Goal: Go to known website: Access a specific website the user already knows

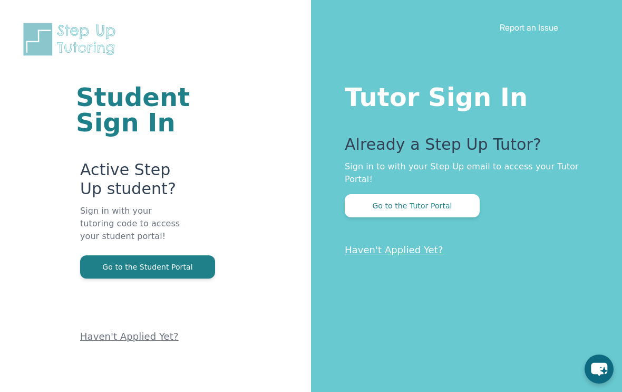
scroll to position [41, 0]
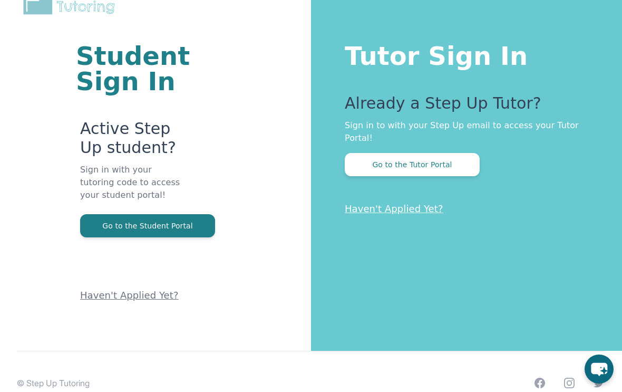
click at [461, 170] on button "Go to the Tutor Portal" at bounding box center [412, 164] width 135 height 23
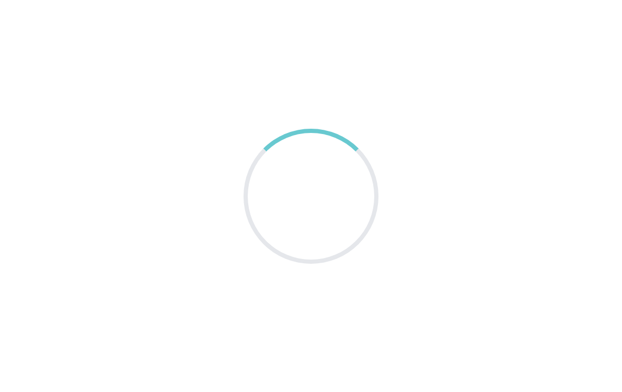
scroll to position [18, 0]
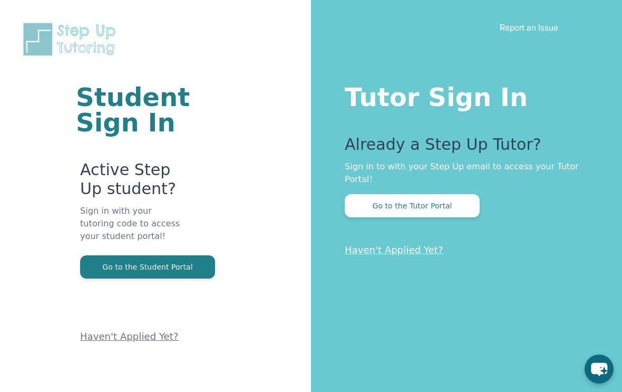
scroll to position [41, 0]
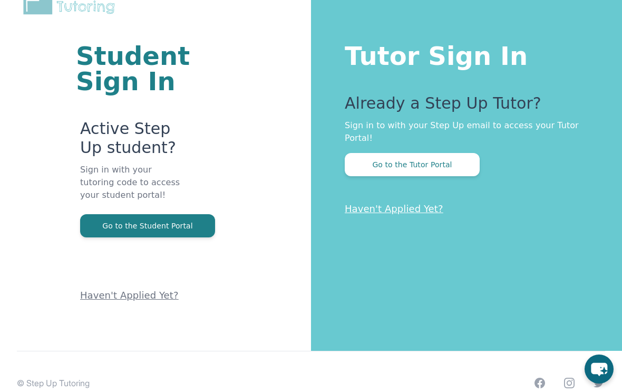
click at [109, 234] on button "Go to the Student Portal" at bounding box center [147, 225] width 135 height 23
